Goal: Check status: Check status

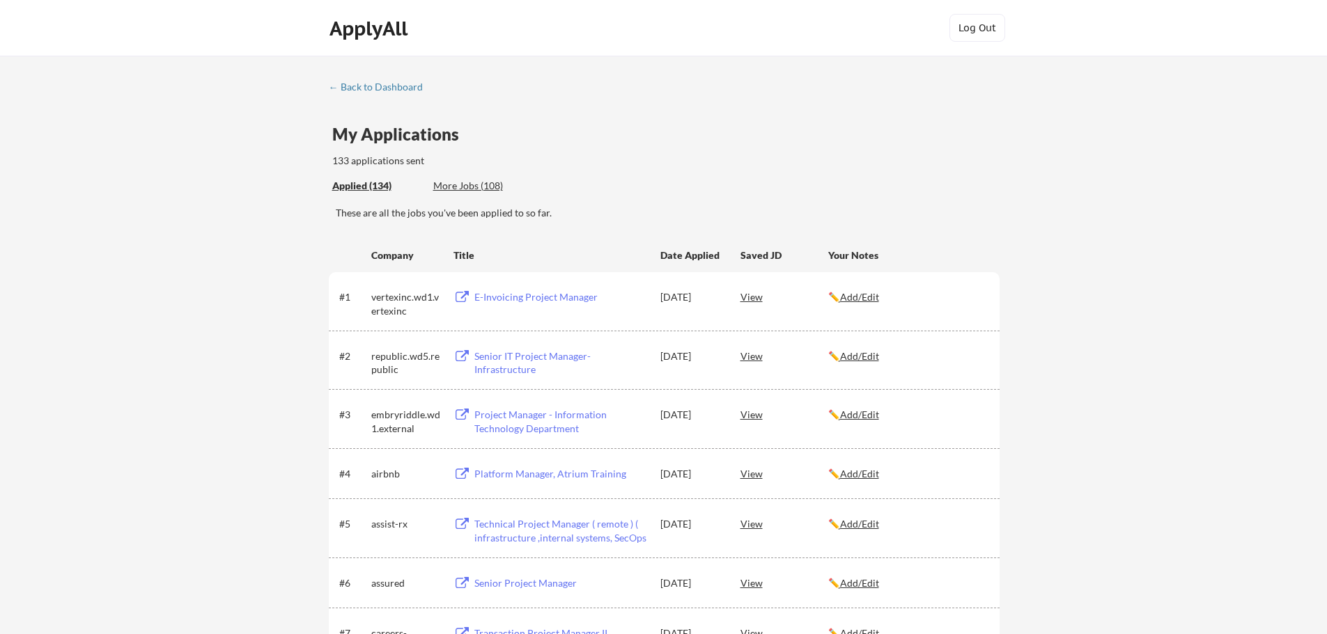
click at [515, 356] on div "Senior IT Project Manager- Infrastructure" at bounding box center [560, 363] width 173 height 27
click at [487, 176] on div "Applied (134) More Jobs (108)" at bounding box center [433, 186] width 203 height 29
click at [482, 185] on div "More Jobs (108)" at bounding box center [484, 186] width 102 height 14
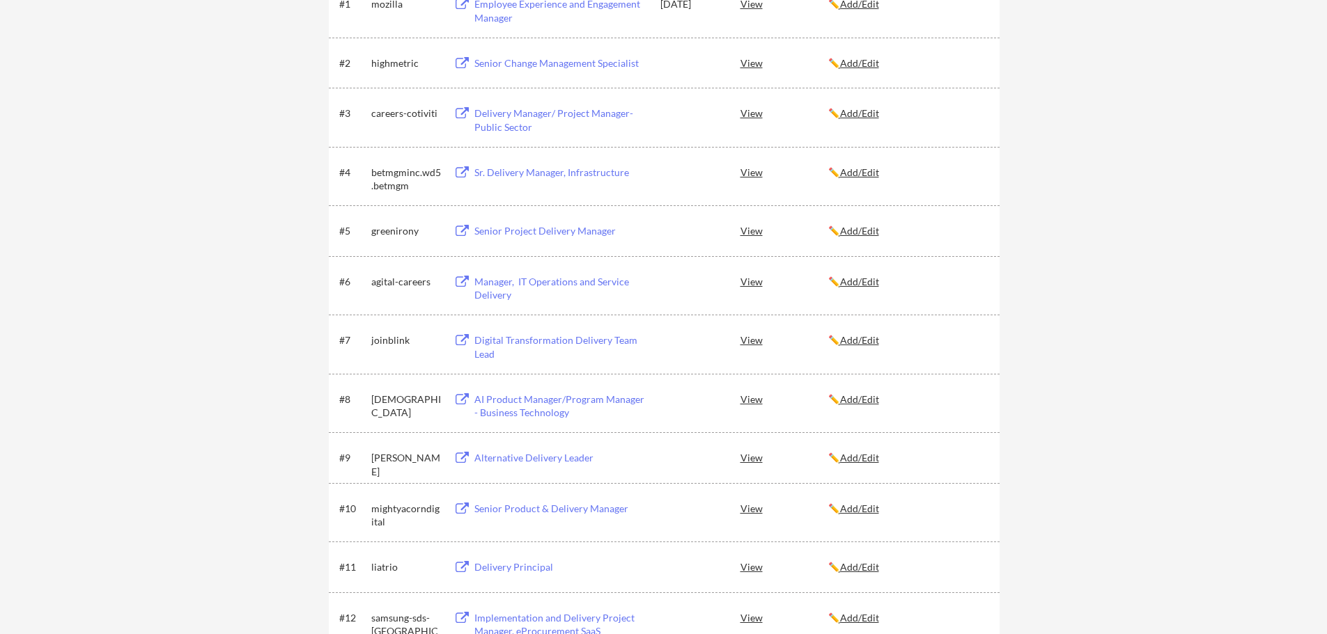
scroll to position [70, 0]
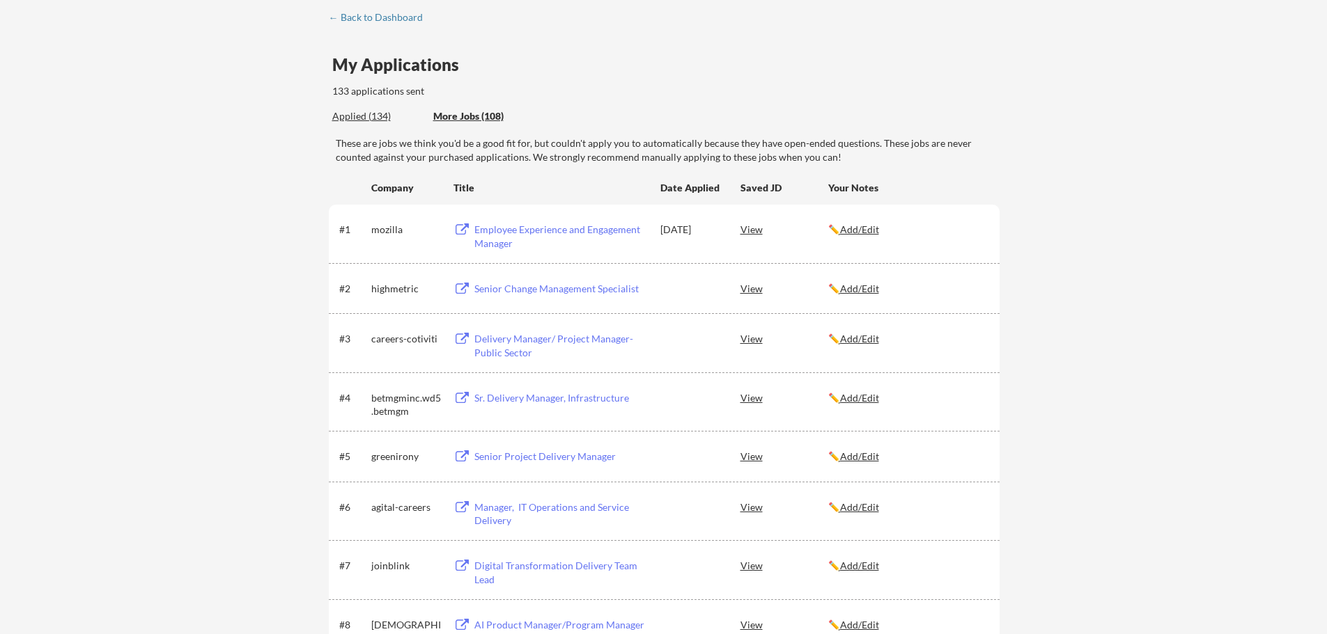
click at [375, 122] on div "Applied (134)" at bounding box center [377, 116] width 91 height 14
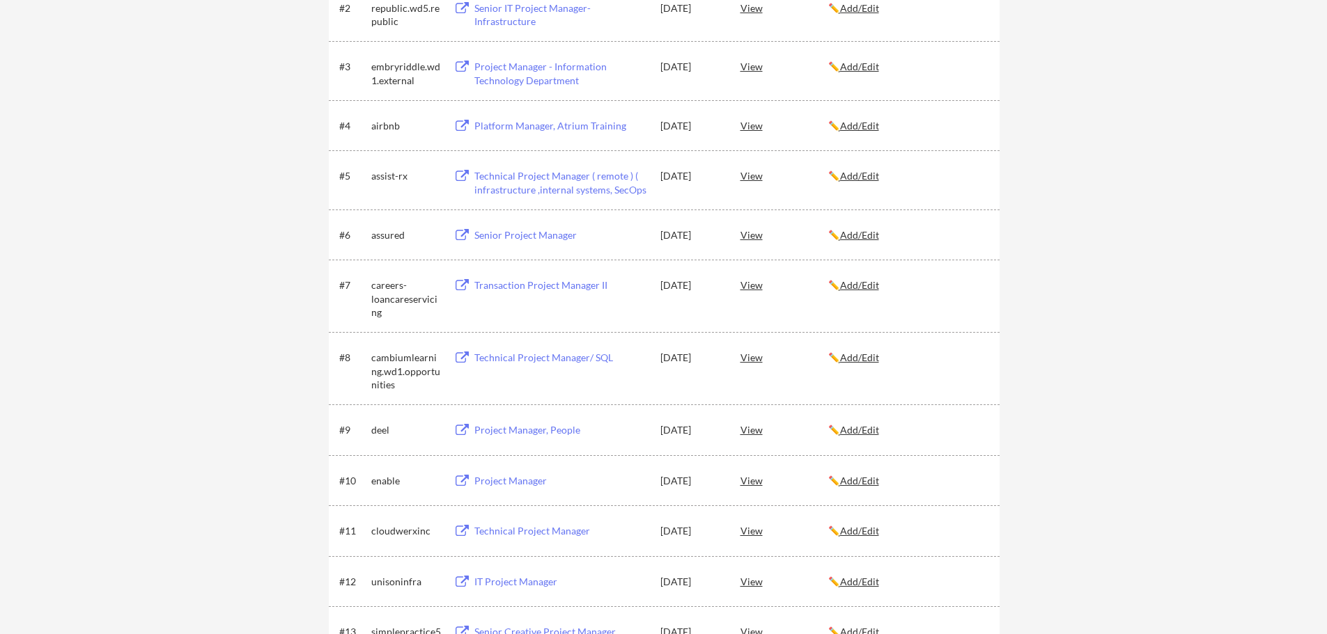
scroll to position [0, 0]
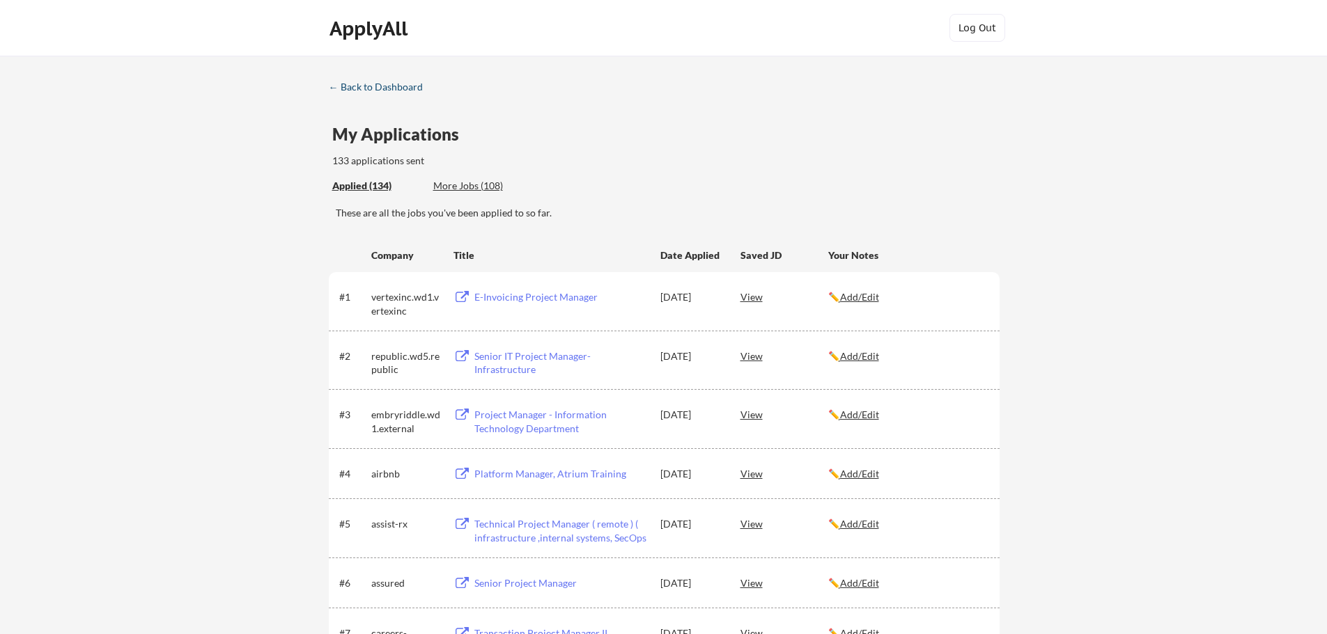
click at [406, 86] on div "← Back to Dashboard" at bounding box center [381, 87] width 104 height 10
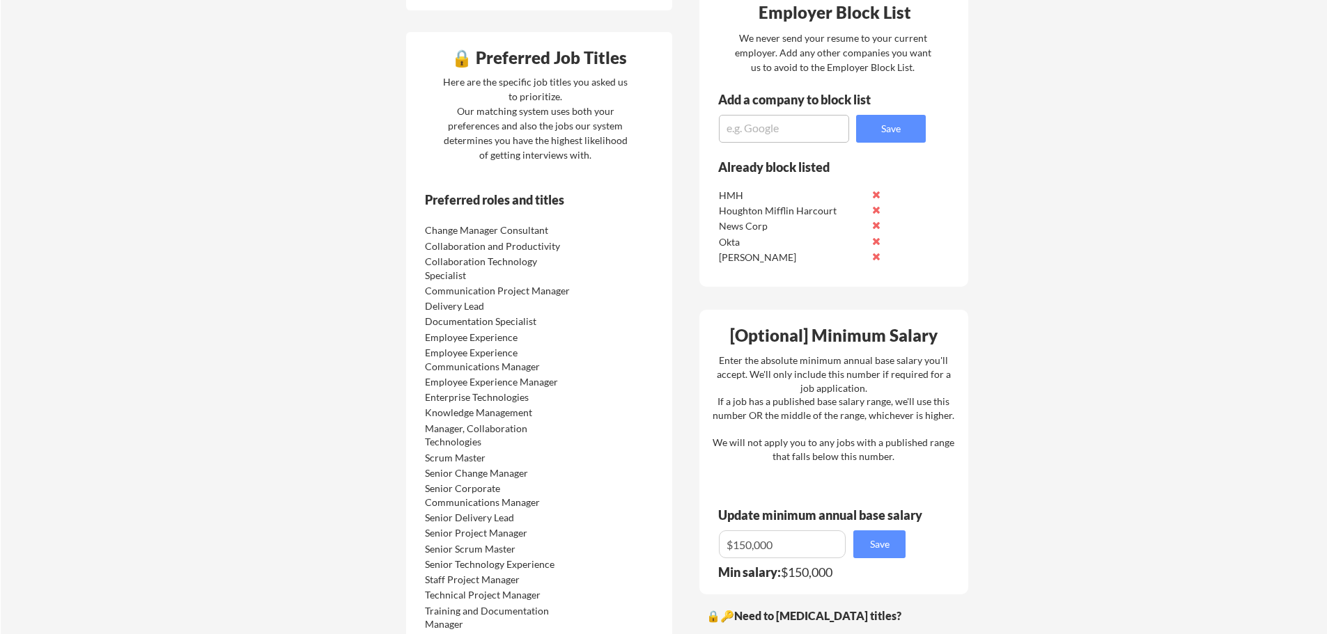
scroll to position [905, 0]
